Goal: Task Accomplishment & Management: Use online tool/utility

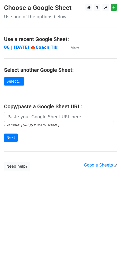
click at [32, 111] on main "Choose a Google Sheet Use one of the options below... Use a recent Google Sheet…" at bounding box center [60, 87] width 121 height 167
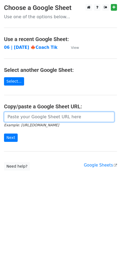
click at [28, 117] on input "url" at bounding box center [59, 117] width 111 height 10
paste input "https://docs.google.com/spreadsheets/d/14mfD9nSgYZ4SKu5NLoD8nOS9XWM-HyazUZYjM7c…"
type input "https://docs.google.com/spreadsheets/d/14mfD9nSgYZ4SKu5NLoD8nOS9XWM-HyazUZYjM7c…"
click at [4, 134] on input "Next" at bounding box center [11, 138] width 14 height 8
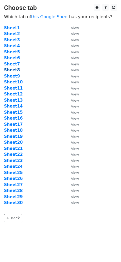
click at [14, 69] on strong "Sheet8" at bounding box center [12, 70] width 16 height 5
click at [42, 19] on link "this Google Sheet" at bounding box center [50, 16] width 38 height 5
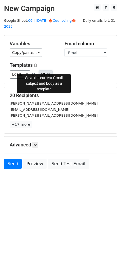
click at [40, 70] on button "Save" at bounding box center [46, 74] width 14 height 8
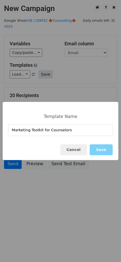
type input "Marketing Toolkit for Counselors"
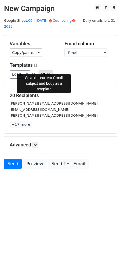
click at [45, 70] on button "Save" at bounding box center [46, 74] width 14 height 8
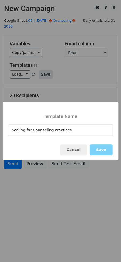
type input "Scaling for Counseling Practices"
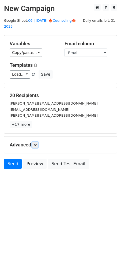
drag, startPoint x: 36, startPoint y: 140, endPoint x: 37, endPoint y: 143, distance: 3.7
click at [36, 143] on icon at bounding box center [35, 144] width 3 height 3
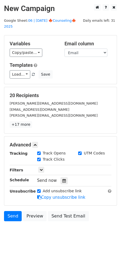
click at [58, 177] on div "Send now" at bounding box center [68, 180] width 63 height 7
click at [63, 179] on icon at bounding box center [64, 181] width 3 height 4
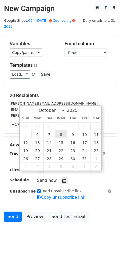
type input "2025-10-08 12:00"
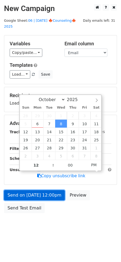
click at [51, 190] on link "Send on Oct 8 at 12:00pm" at bounding box center [34, 195] width 61 height 10
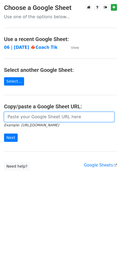
click at [39, 112] on input "url" at bounding box center [59, 117] width 111 height 10
paste input "https://docs.google.com/spreadsheets/d/14mfD9nSgYZ4SKu5NLoD8nOS9XWM-HyazUZYjM7c…"
type input "https://docs.google.com/spreadsheets/d/14mfD9nSgYZ4SKu5NLoD8nOS9XWM-HyazUZYjM7c…"
click at [4, 134] on input "Next" at bounding box center [11, 138] width 14 height 8
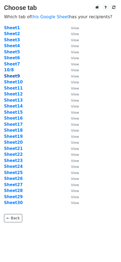
click at [13, 76] on strong "Sheet9" at bounding box center [12, 76] width 16 height 5
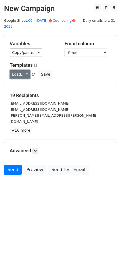
click at [19, 72] on link "Load..." at bounding box center [20, 74] width 21 height 8
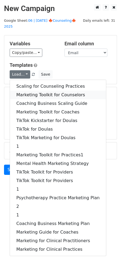
click at [27, 91] on link "Marketing Toolkit for Counselors" at bounding box center [58, 95] width 96 height 9
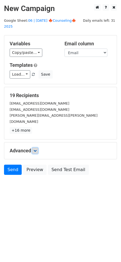
click at [37, 149] on icon at bounding box center [35, 150] width 3 height 3
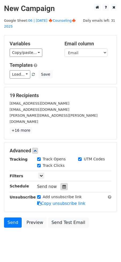
click at [63, 185] on icon at bounding box center [64, 187] width 3 height 4
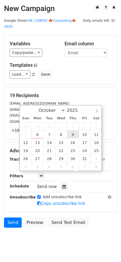
type input "[DATE] 12:00"
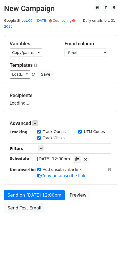
click at [50, 197] on div "Send on [DATE] 12:00pm Preview Send Test Email" at bounding box center [60, 203] width 121 height 26
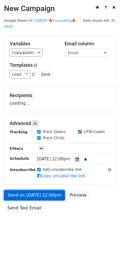
click at [50, 192] on form "Variables Copy/paste... {{Name}} {{Email}} Email column Name Email Templates Lo…" at bounding box center [60, 125] width 113 height 181
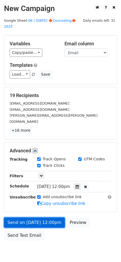
click at [48, 218] on link "Send on [DATE] 12:00pm" at bounding box center [34, 223] width 61 height 10
